Goal: Transaction & Acquisition: Purchase product/service

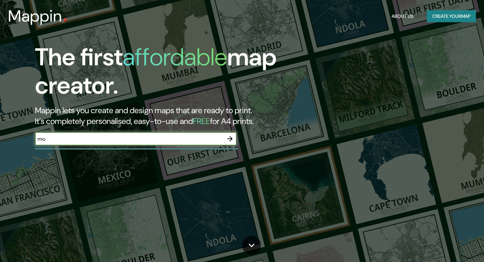
type input "m"
type input "san [PERSON_NAME]"
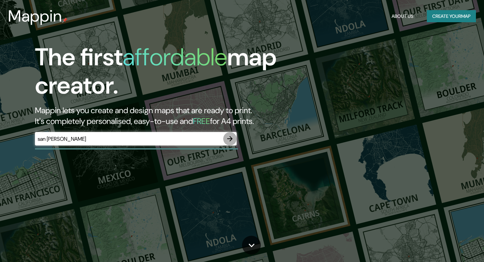
click at [231, 140] on icon "button" at bounding box center [230, 139] width 8 height 8
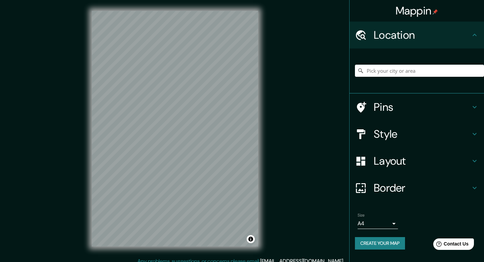
click at [405, 40] on h4 "Location" at bounding box center [422, 34] width 97 height 13
click at [399, 73] on input "Pick your city or area" at bounding box center [419, 71] width 129 height 12
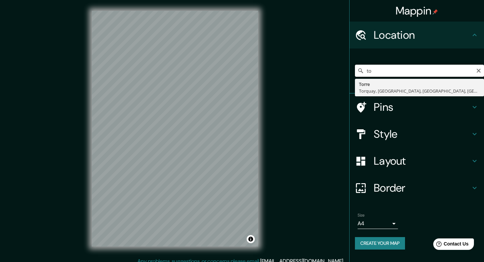
type input "t"
type input "s"
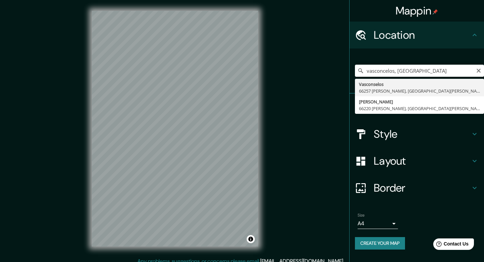
type input "Vasconselos, 66257 Garza García, Nuevo León, Mexico"
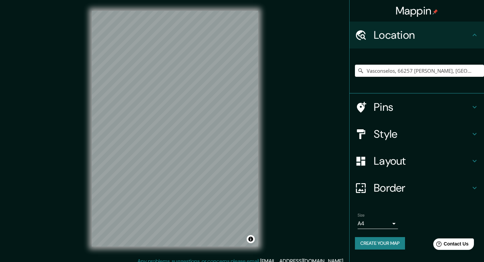
click at [270, 99] on div "Mappin Location Vasconselos, 66257 Garza García, Nuevo León, Mexico Pins Style …" at bounding box center [242, 134] width 484 height 268
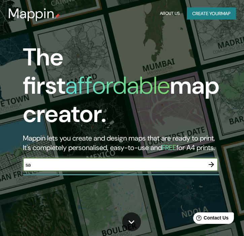
type input "s"
type input "[GEOGRAPHIC_DATA]"
click at [213, 161] on icon "button" at bounding box center [211, 163] width 5 height 5
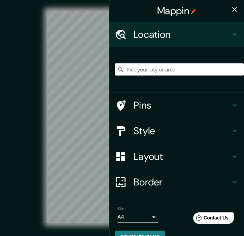
click at [163, 71] on input "Pick your city or area" at bounding box center [179, 69] width 129 height 12
type input "m"
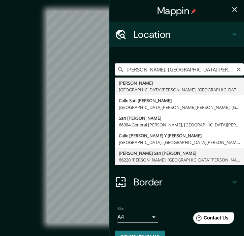
type input "[PERSON_NAME][GEOGRAPHIC_DATA][PERSON_NAME], [GEOGRAPHIC_DATA][PERSON_NAME], [G…"
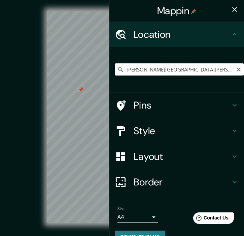
click at [209, 71] on input "[PERSON_NAME][GEOGRAPHIC_DATA][PERSON_NAME], [GEOGRAPHIC_DATA][PERSON_NAME], [G…" at bounding box center [179, 69] width 129 height 12
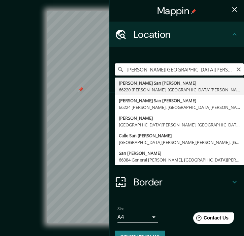
click at [209, 71] on input "[PERSON_NAME][GEOGRAPHIC_DATA][PERSON_NAME], [GEOGRAPHIC_DATA][PERSON_NAME], [G…" at bounding box center [179, 69] width 129 height 12
click at [240, 69] on icon "Clear" at bounding box center [238, 69] width 5 height 5
